Goal: Entertainment & Leisure: Consume media (video, audio)

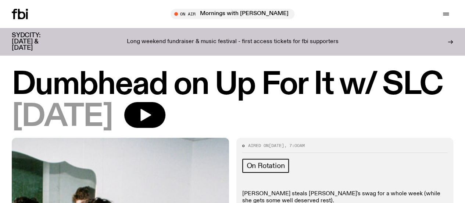
click at [0, 0] on link "Schedule" at bounding box center [0, 0] width 0 height 0
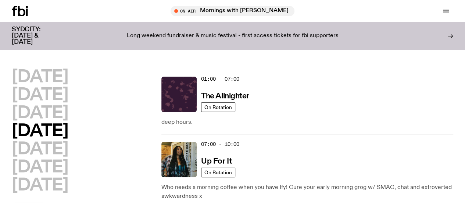
scroll to position [37, 0]
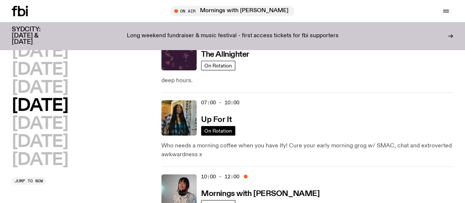
click at [213, 128] on span "On Rotation" at bounding box center [219, 131] width 28 height 6
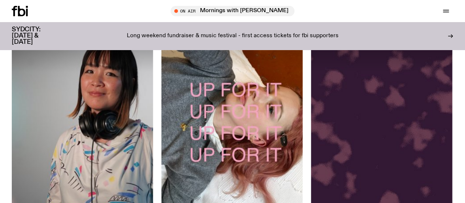
scroll to position [71, 0]
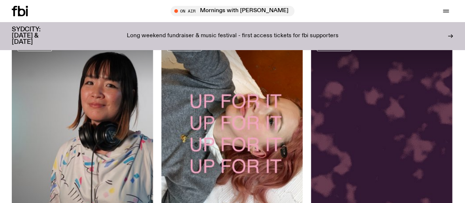
click at [207, 78] on div at bounding box center [232, 59] width 142 height 47
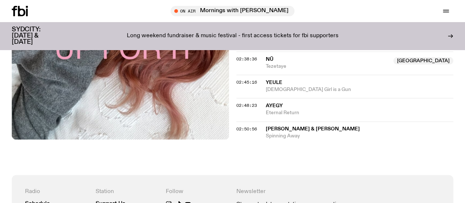
scroll to position [1101, 0]
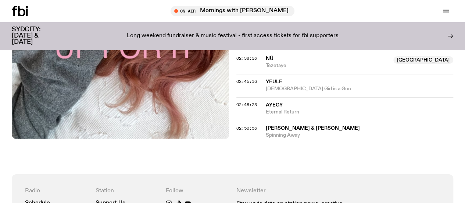
click at [288, 131] on span "Brian Eno & John Cale" at bounding box center [313, 127] width 94 height 5
click at [269, 131] on span "Brian Eno & John Cale" at bounding box center [313, 127] width 94 height 5
drag, startPoint x: 269, startPoint y: 132, endPoint x: 258, endPoint y: 144, distance: 16.2
